Goal: Information Seeking & Learning: Learn about a topic

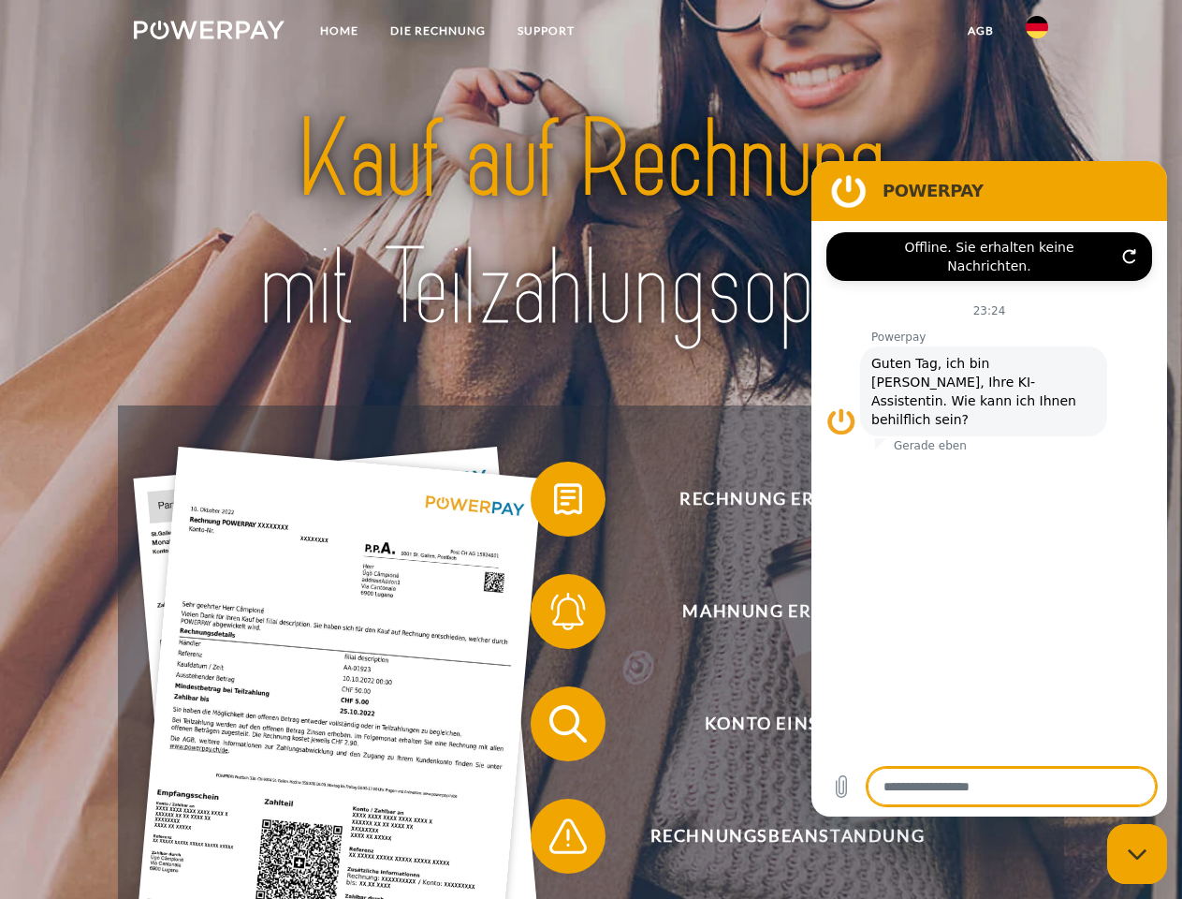
click at [209, 33] on img at bounding box center [209, 30] width 151 height 19
click at [1037, 33] on img at bounding box center [1037, 27] width 22 height 22
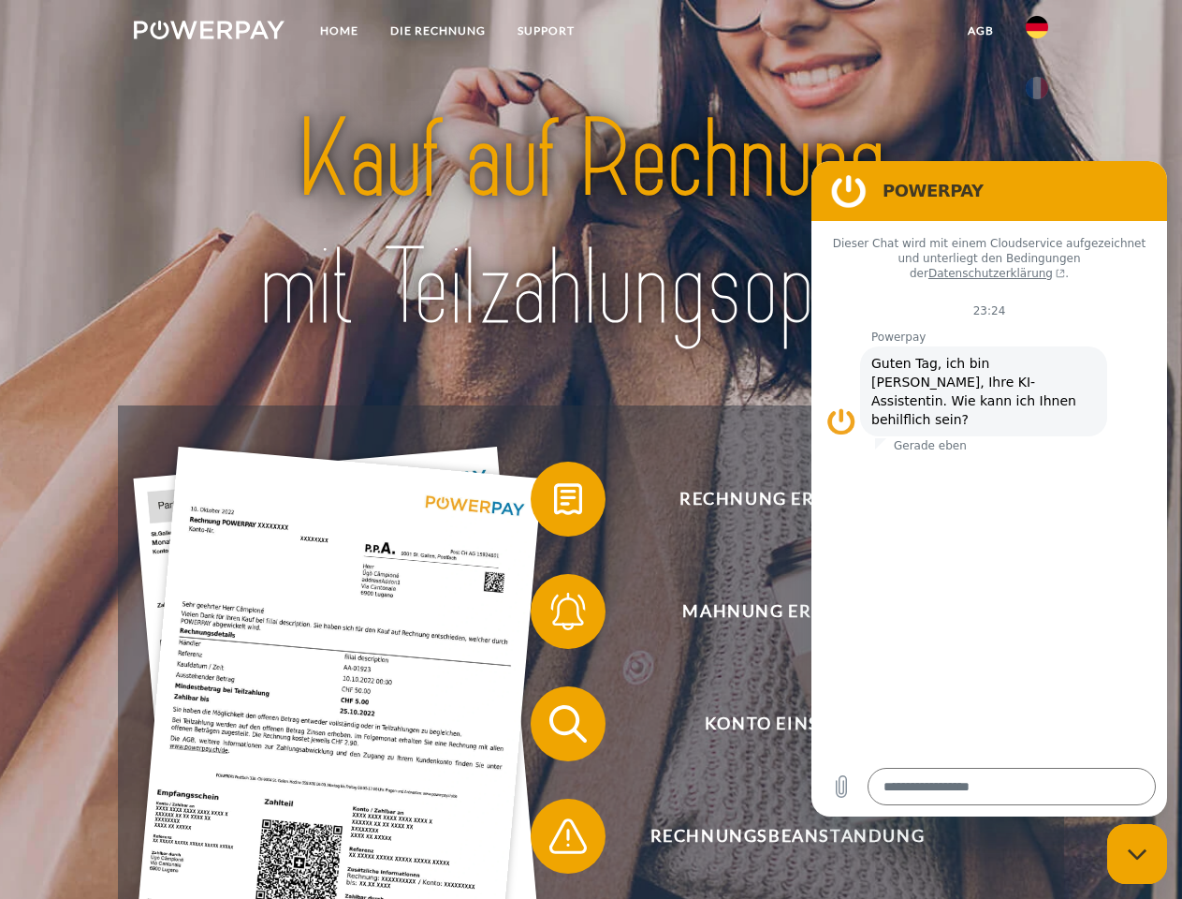
click at [980, 31] on link "agb" at bounding box center [981, 31] width 58 height 34
click at [554, 503] on span at bounding box center [540, 499] width 94 height 94
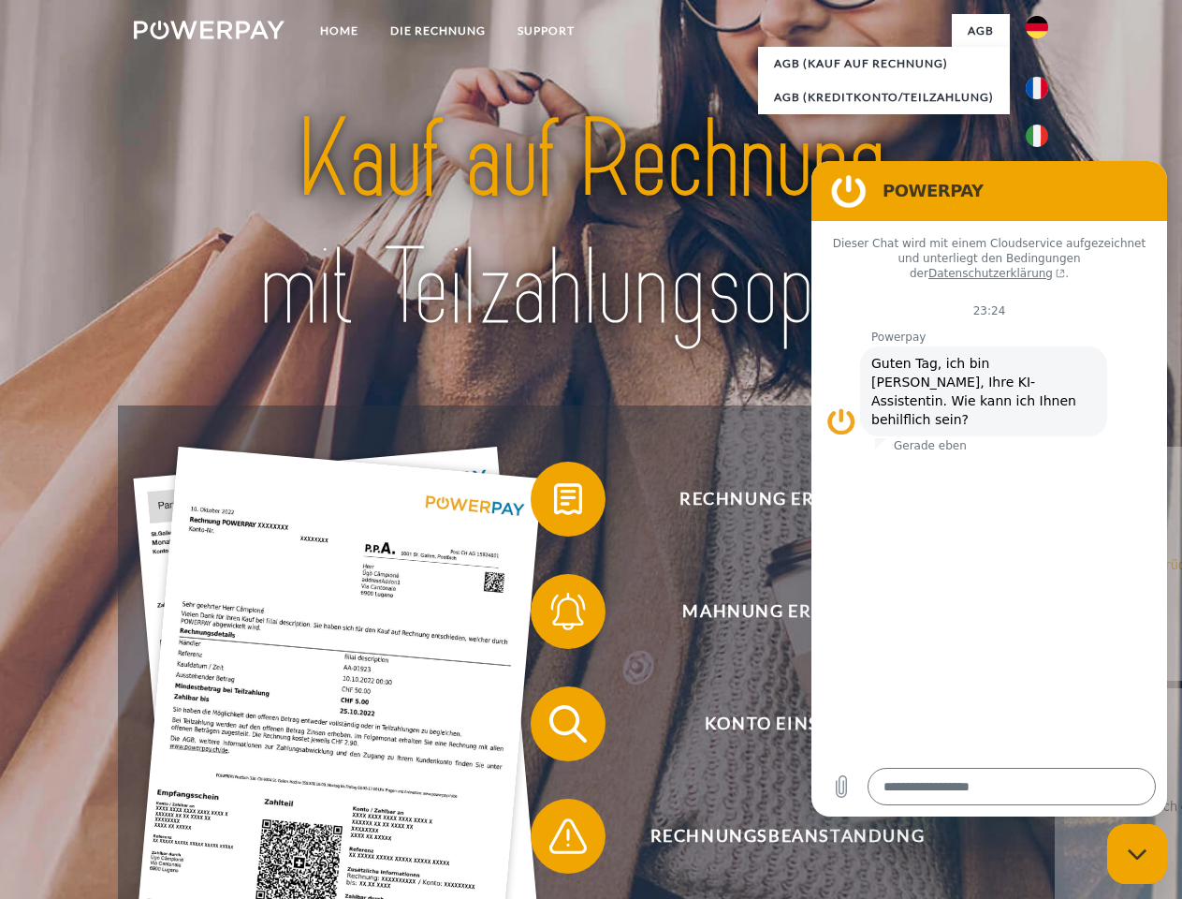
click at [554, 615] on div "Rechnung erhalten? Mahnung erhalten? Konto einsehen" at bounding box center [591, 779] width 946 height 749
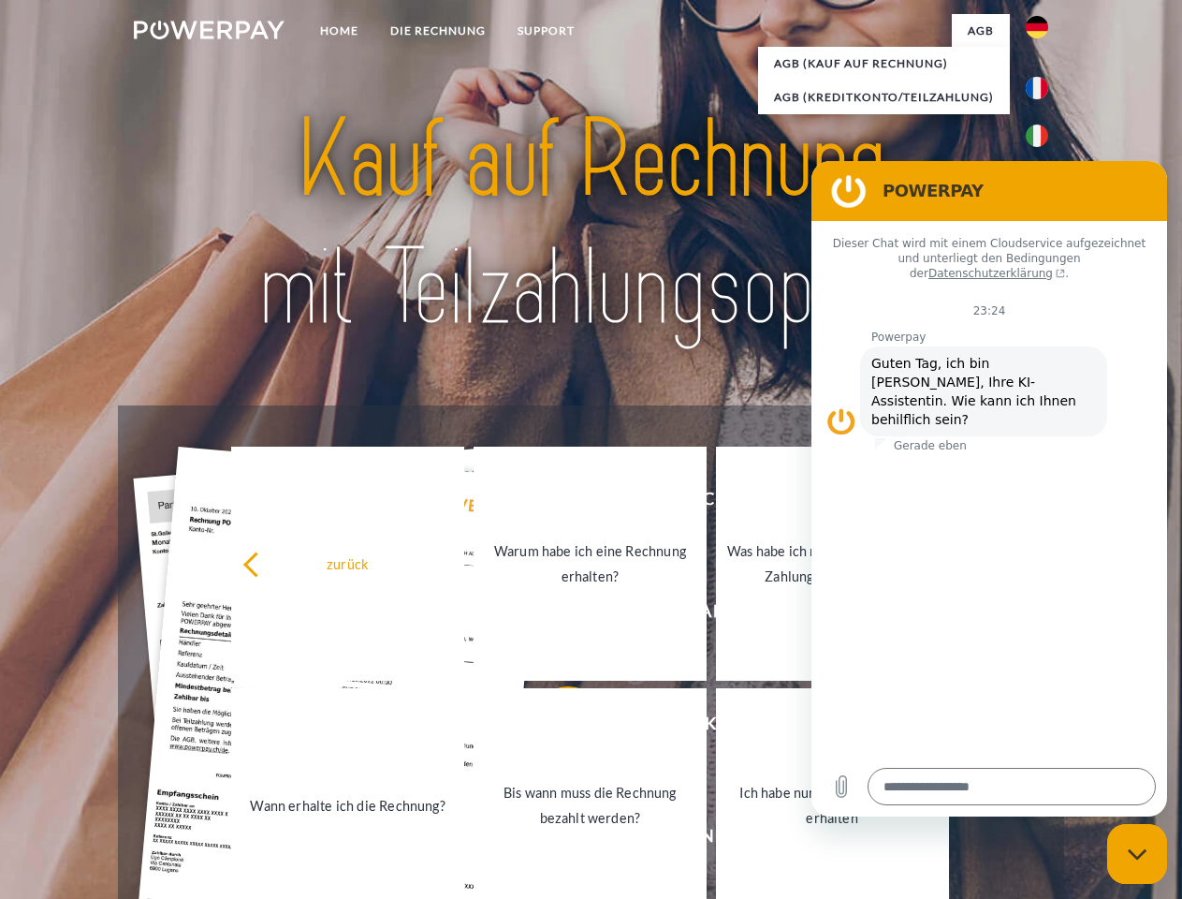
click at [554, 727] on link "Bis wann muss die Rechnung bezahlt werden?" at bounding box center [590, 805] width 233 height 234
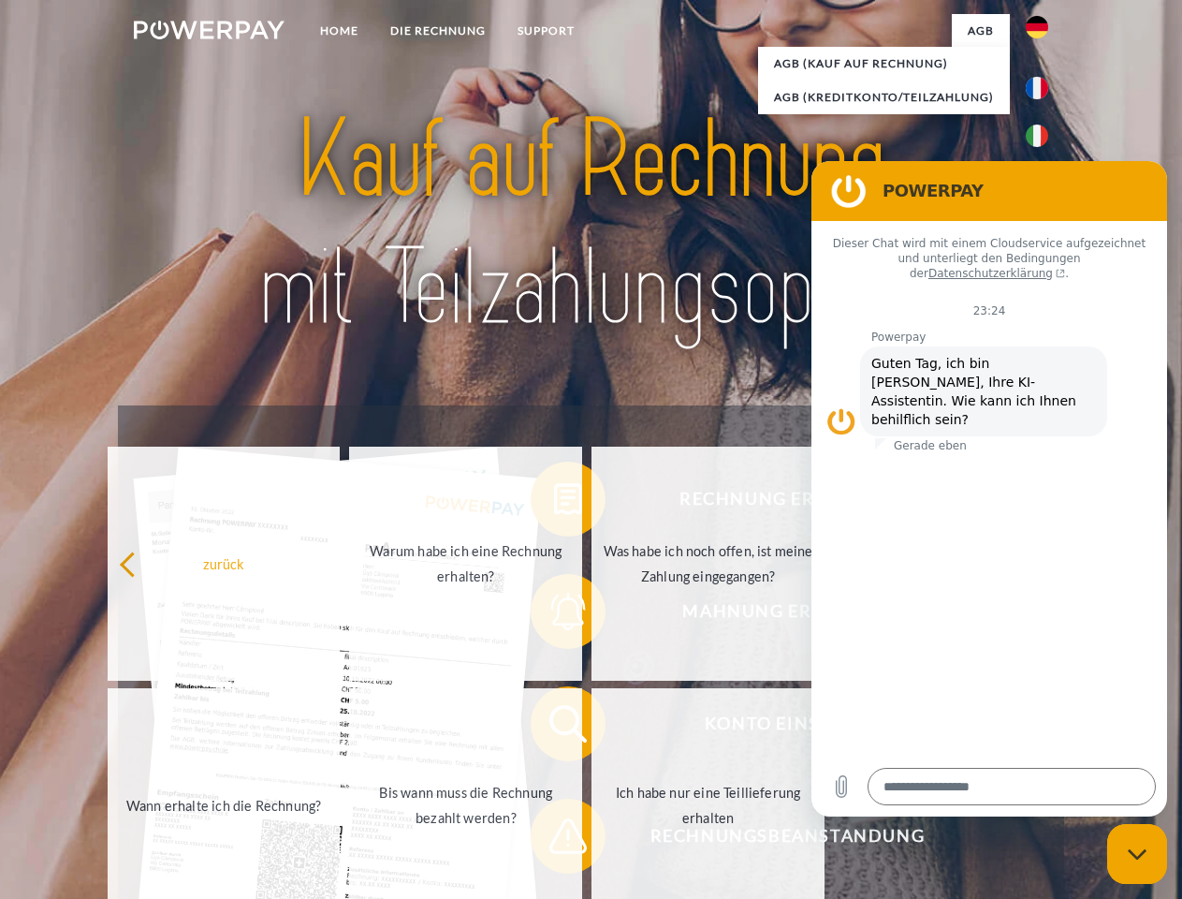
click at [554, 840] on span at bounding box center [540, 836] width 94 height 94
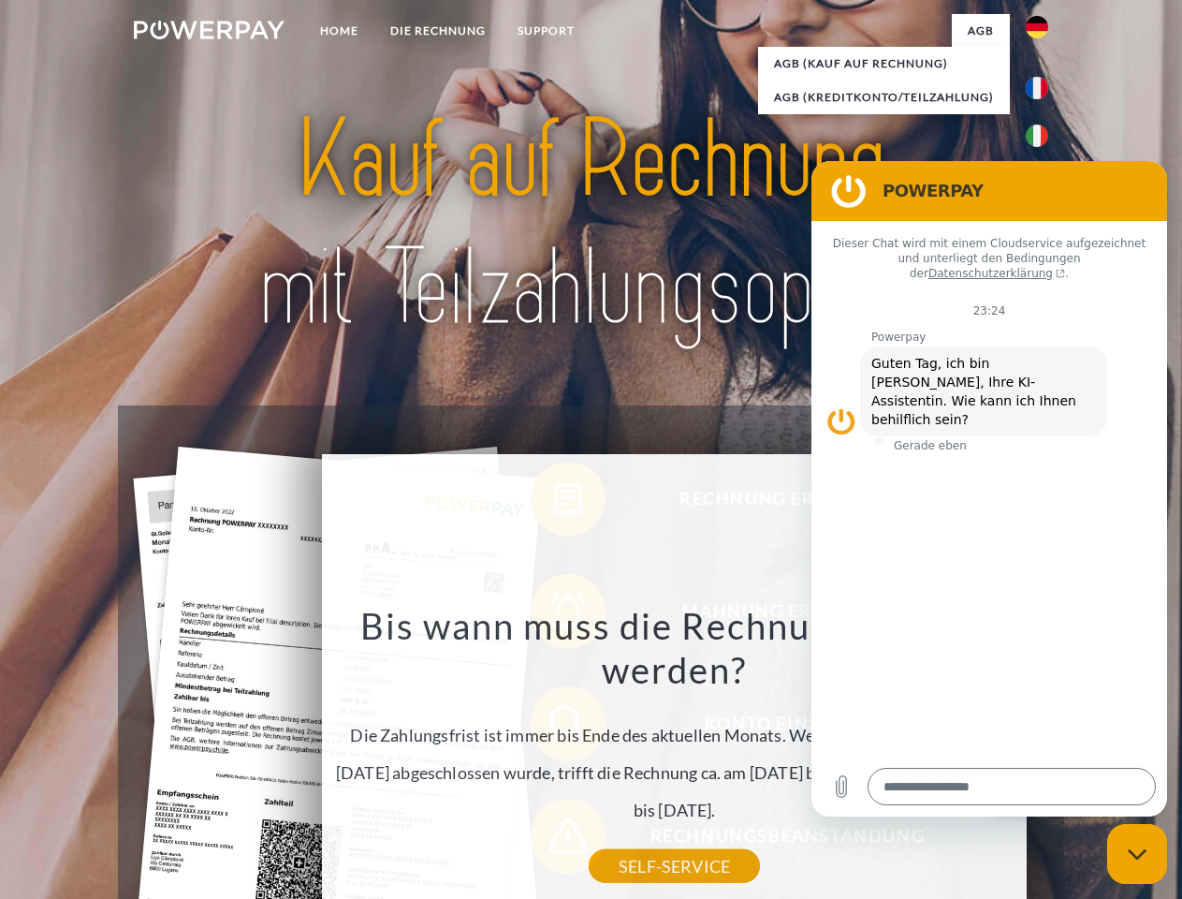
click at [1137, 854] on icon "Messaging-Fenster schließen" at bounding box center [1138, 854] width 20 height 12
type textarea "*"
